Goal: Transaction & Acquisition: Purchase product/service

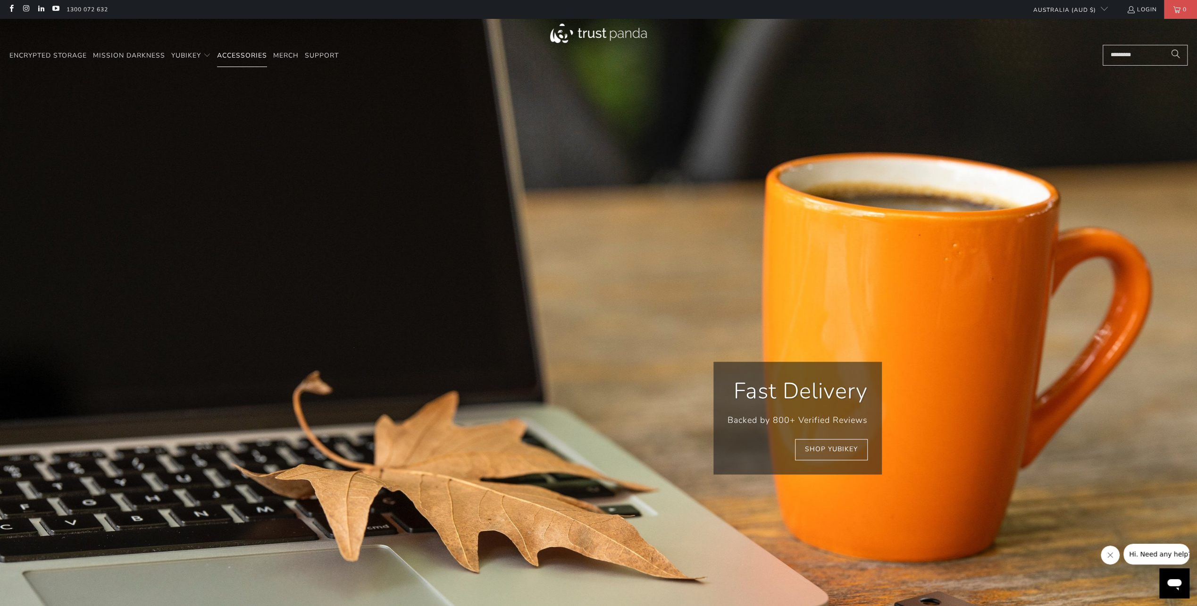
click at [244, 58] on span "Accessories" at bounding box center [242, 55] width 50 height 9
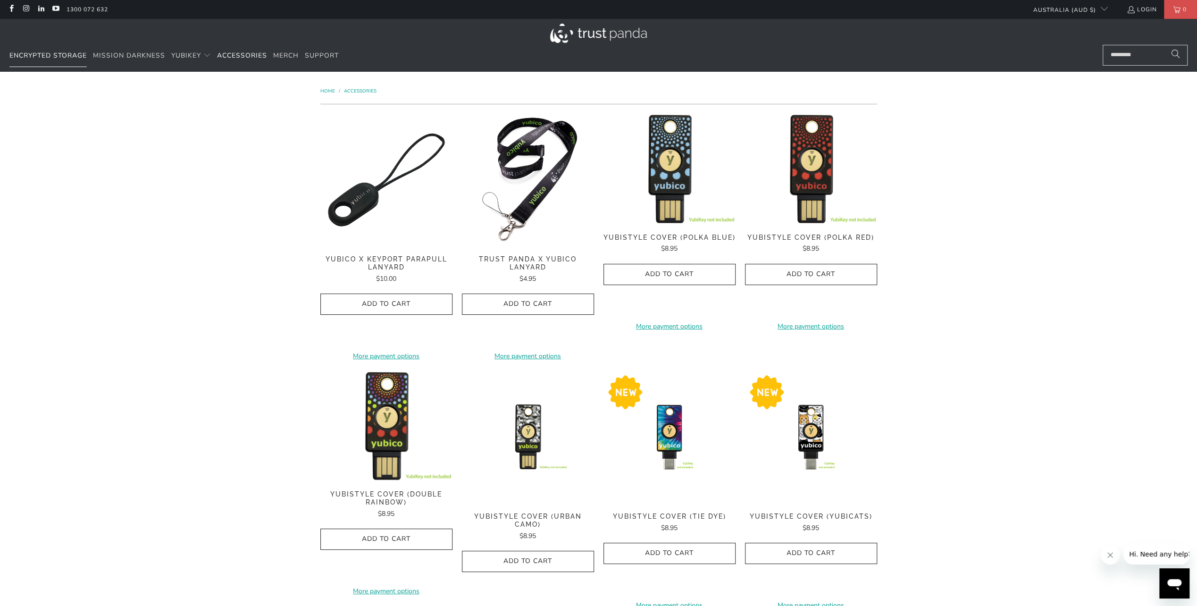
click at [81, 53] on span "Encrypted Storage" at bounding box center [47, 55] width 77 height 9
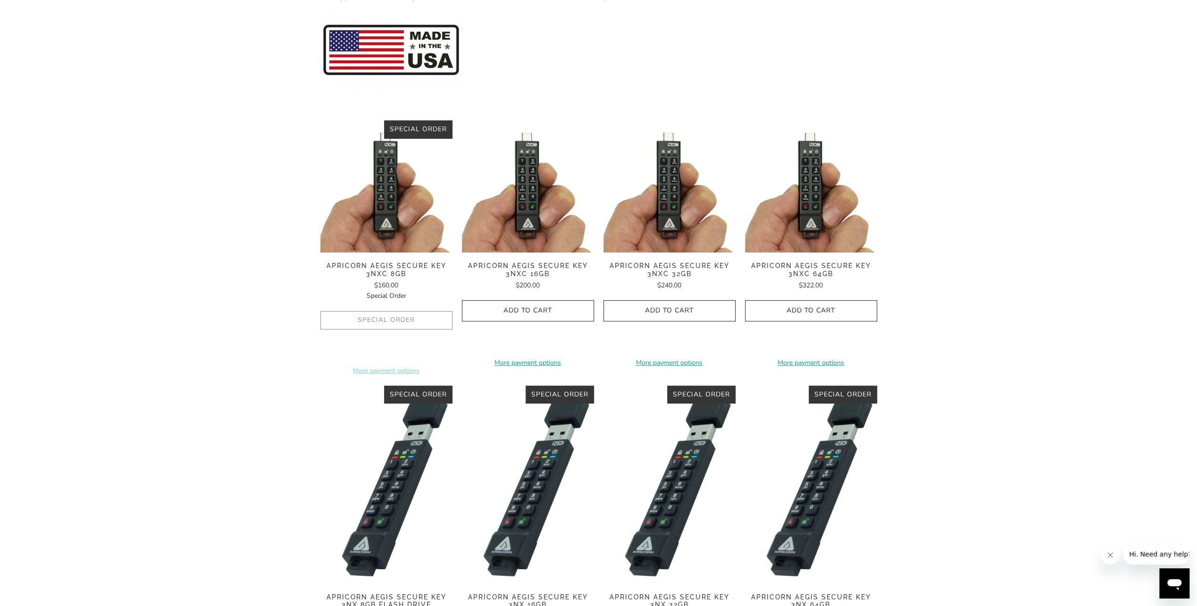
scroll to position [236, 0]
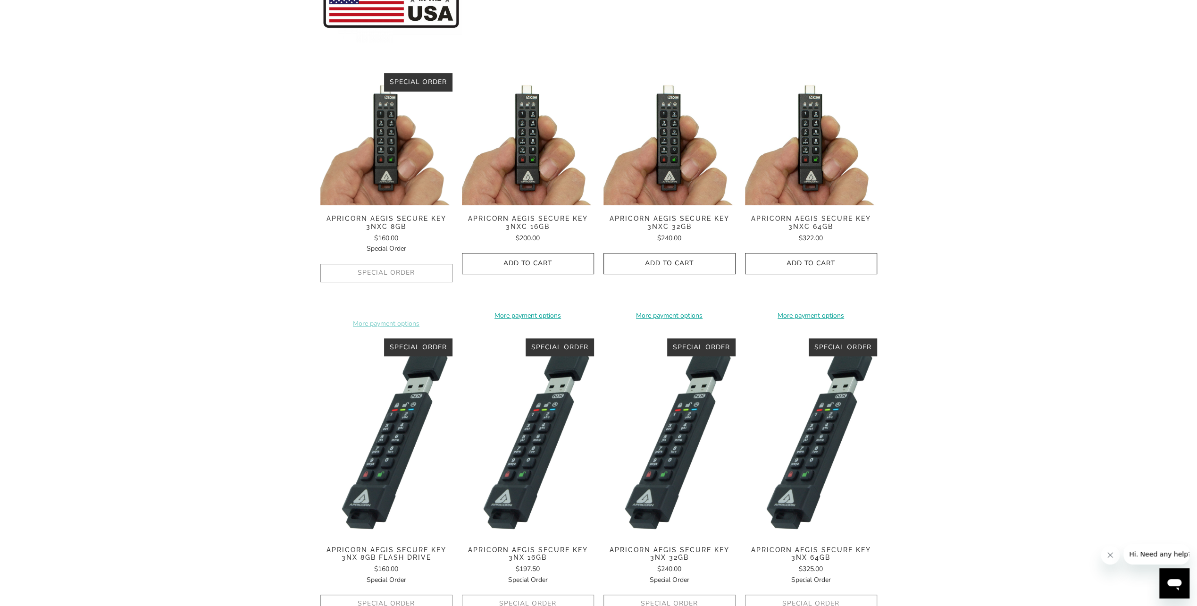
click at [521, 150] on img at bounding box center [528, 139] width 132 height 132
